Goal: Find specific page/section: Find specific page/section

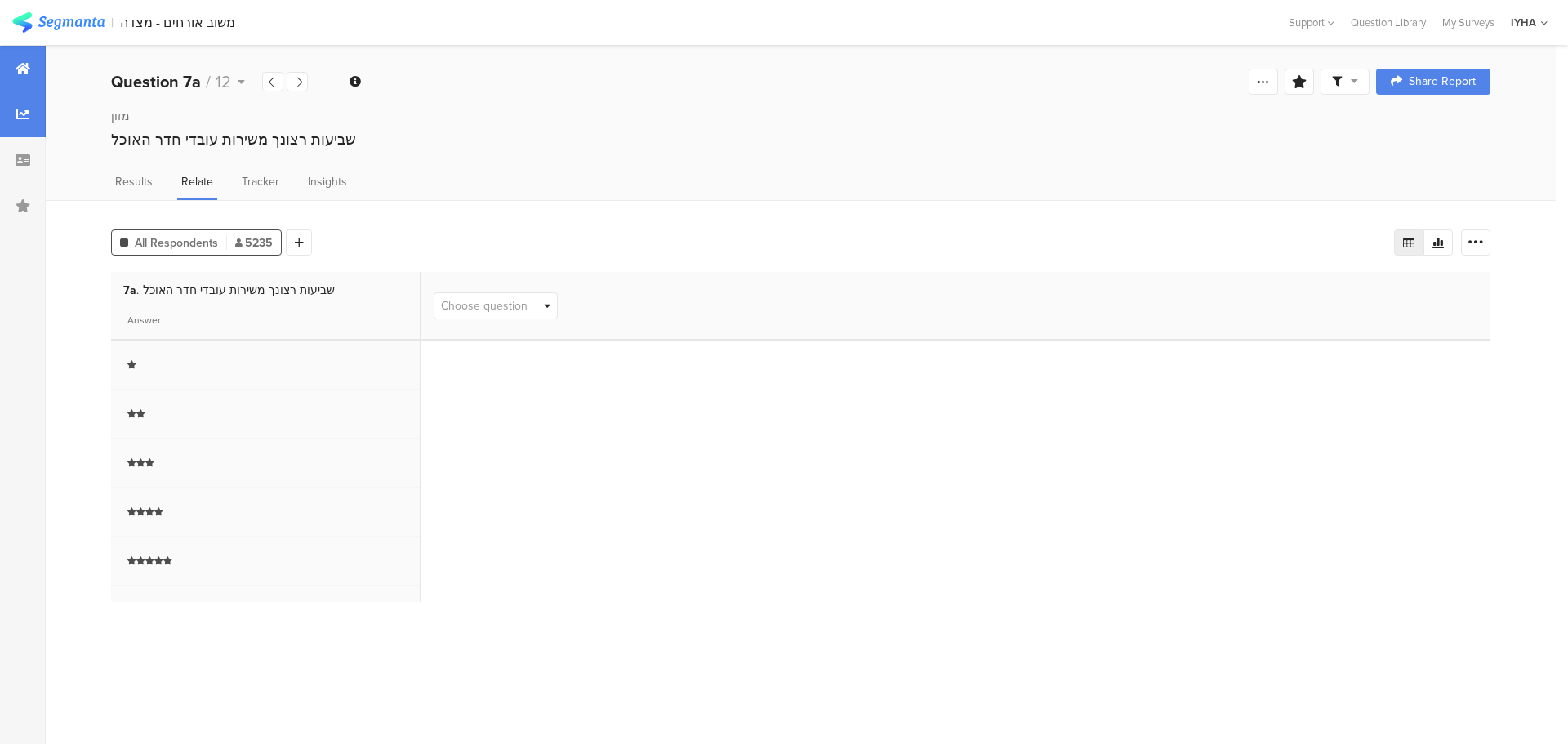
click at [24, 75] on div at bounding box center [23, 69] width 46 height 46
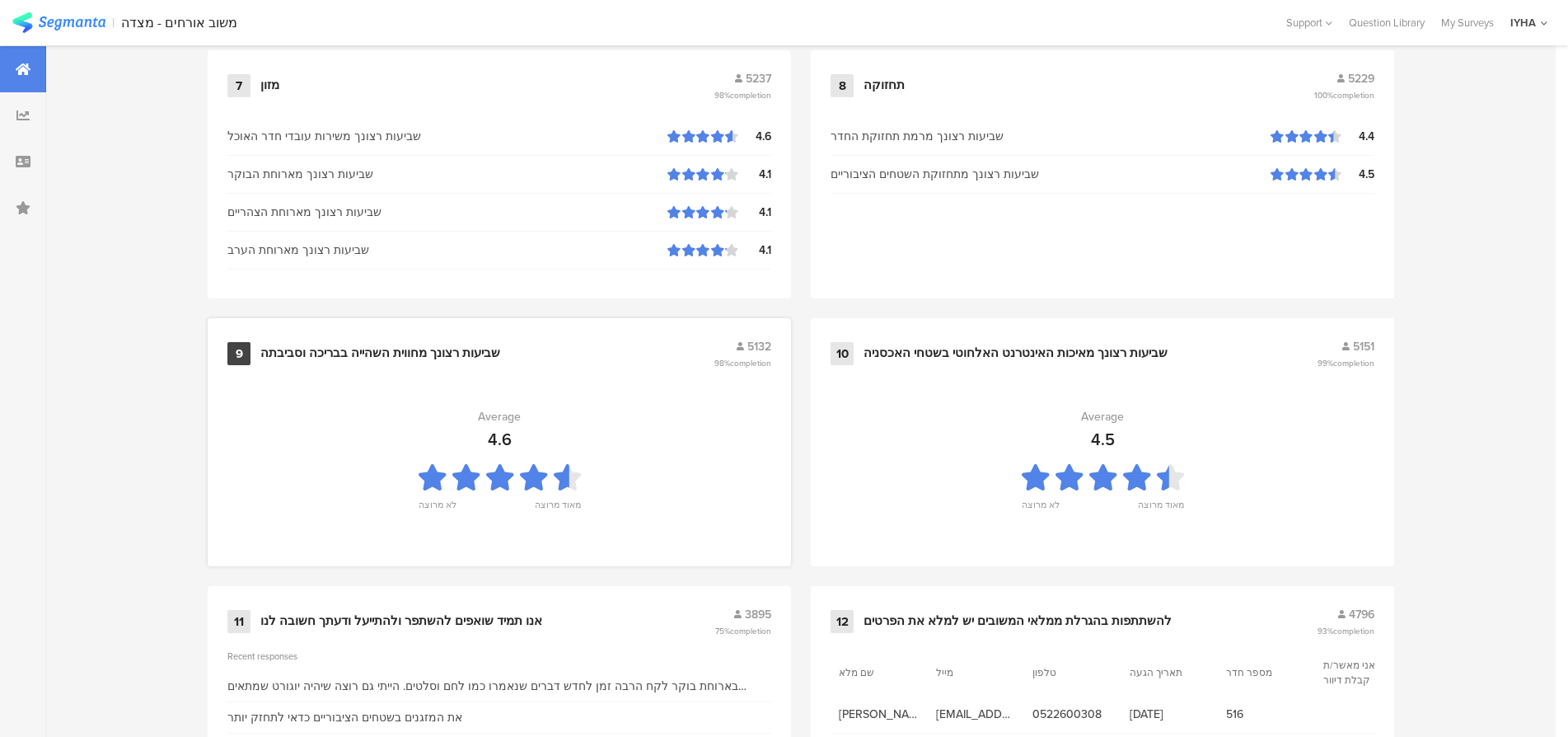
scroll to position [1681, 0]
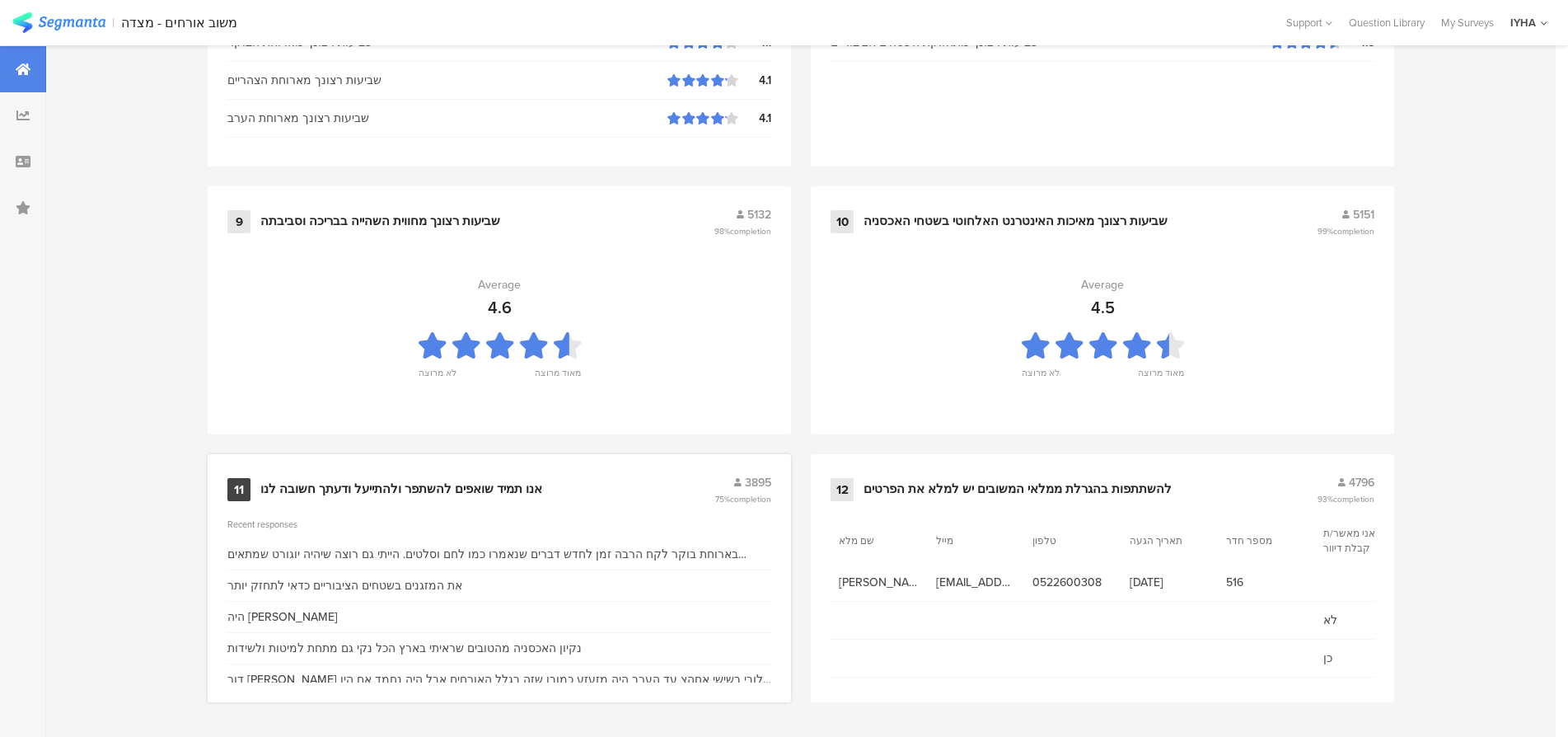
click at [457, 481] on div "אנו תמיד שואפים להשתפר ולהתייעל ודעתך חשובה לנו" at bounding box center [402, 490] width 282 height 17
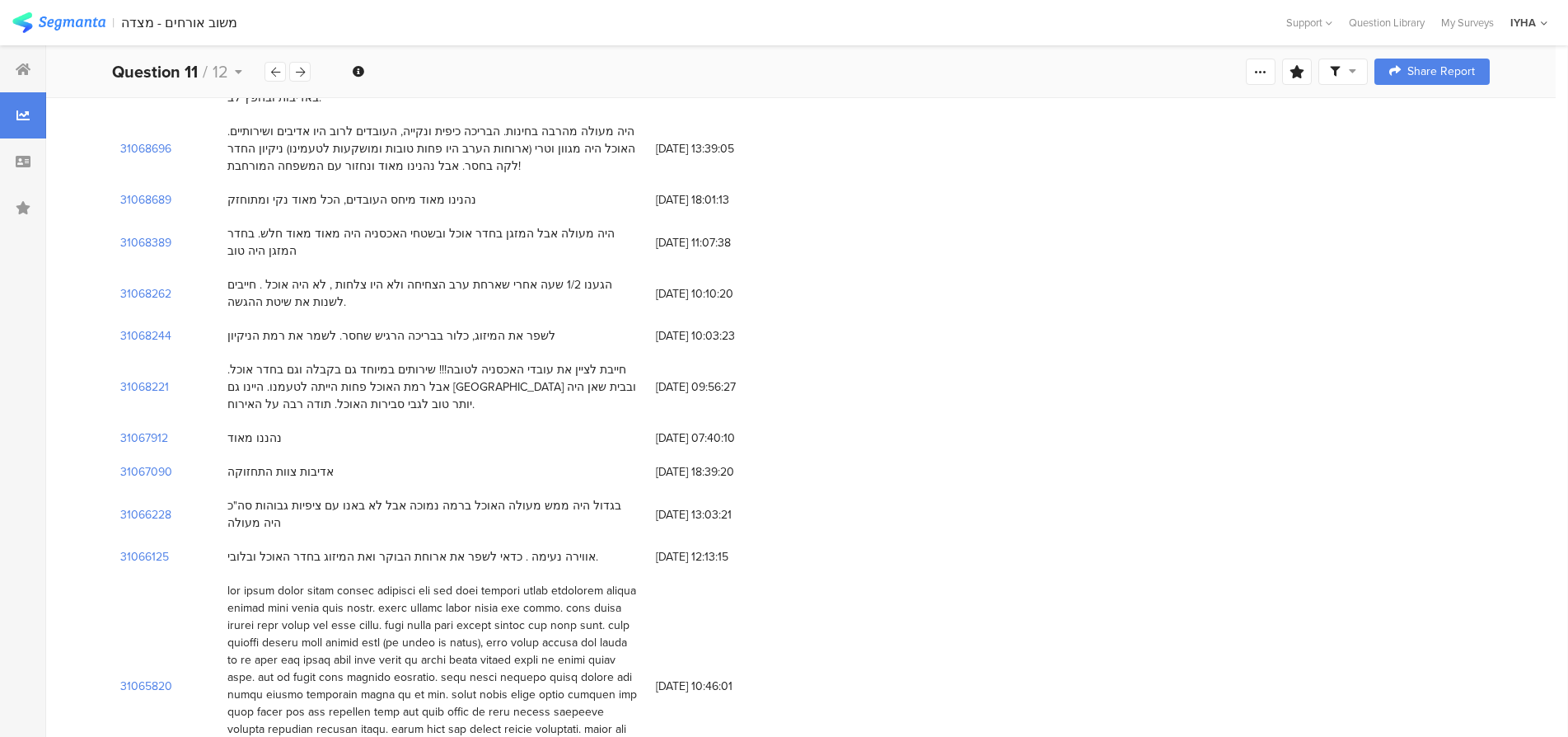
scroll to position [1010, 0]
